Goal: Find specific page/section: Find specific page/section

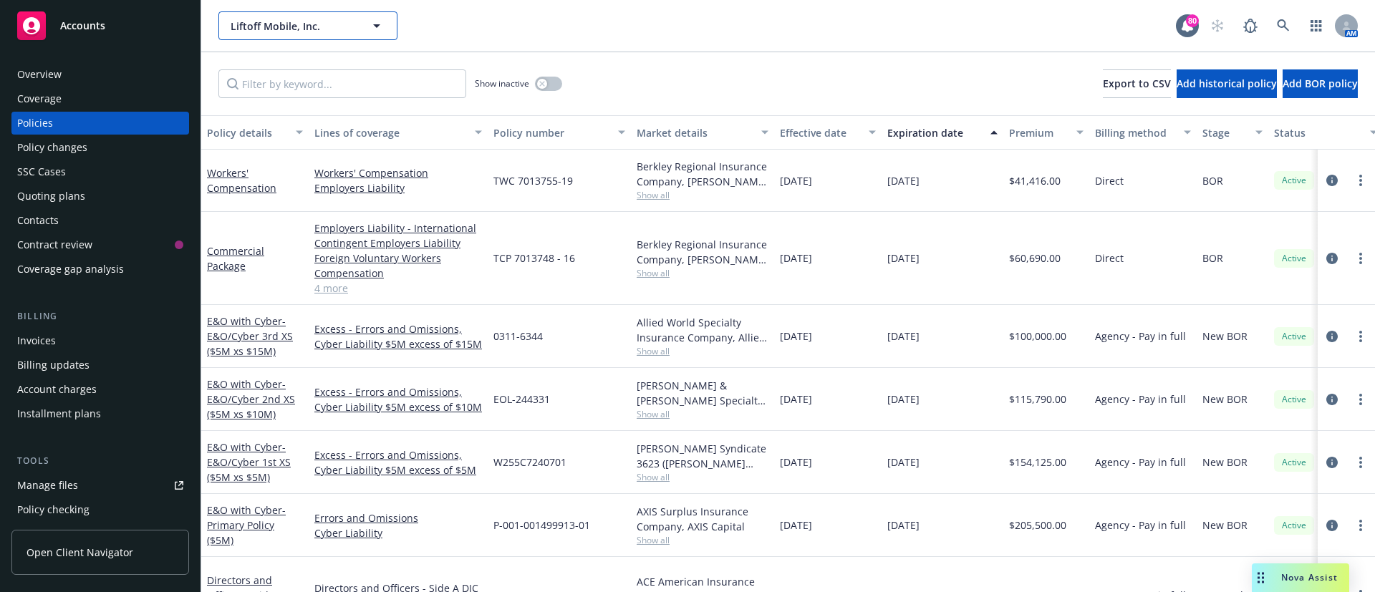
click at [360, 21] on button "Liftoff Mobile, Inc." at bounding box center [307, 25] width 179 height 29
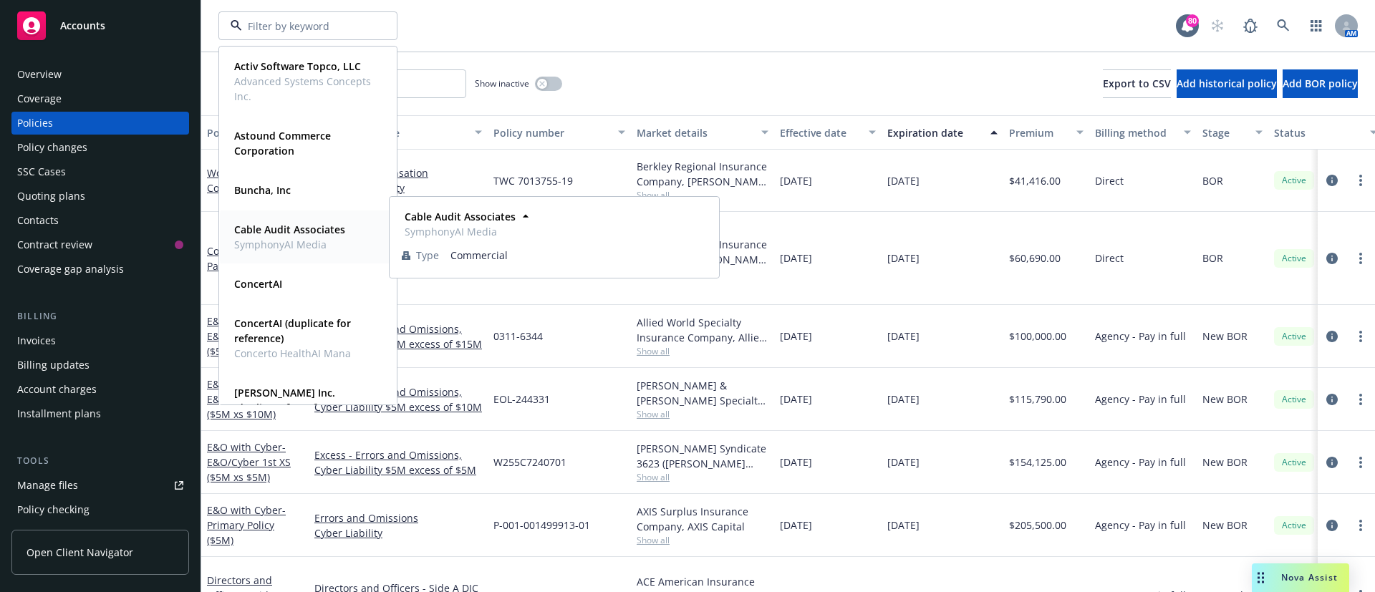
click at [269, 234] on strong "Cable Audit Associates" at bounding box center [289, 230] width 111 height 14
